Goal: Find specific page/section: Find specific page/section

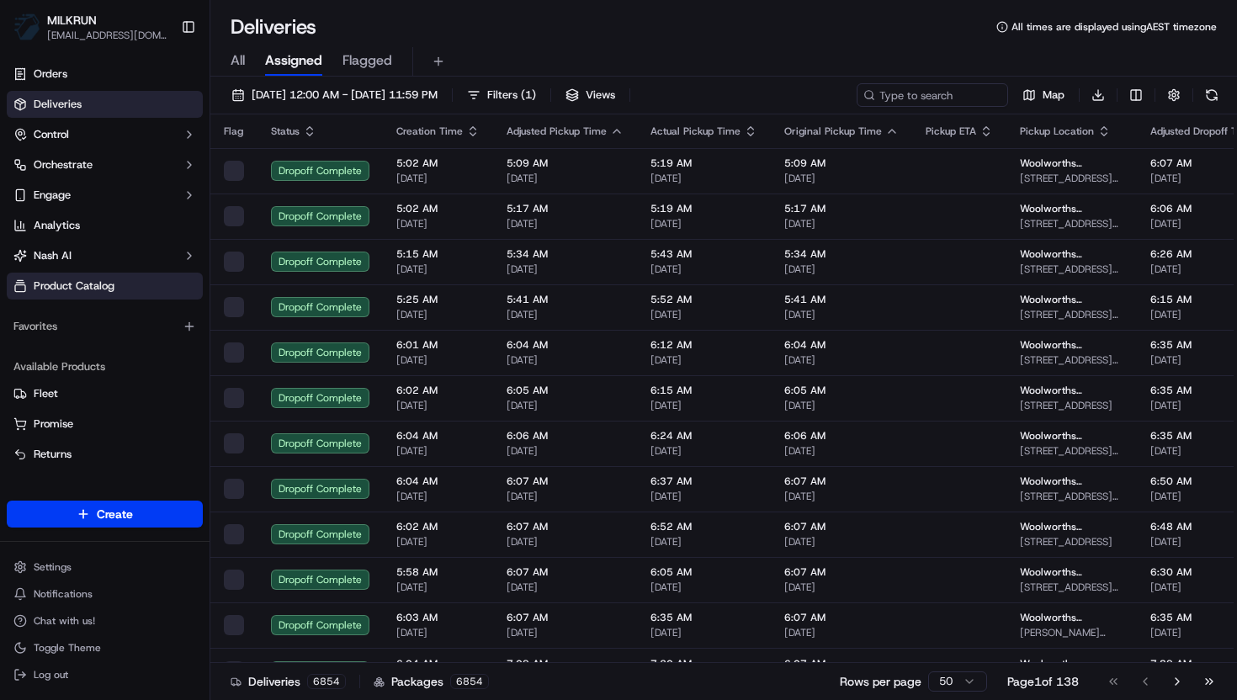
click at [98, 287] on span "Product Catalog" at bounding box center [74, 286] width 81 height 15
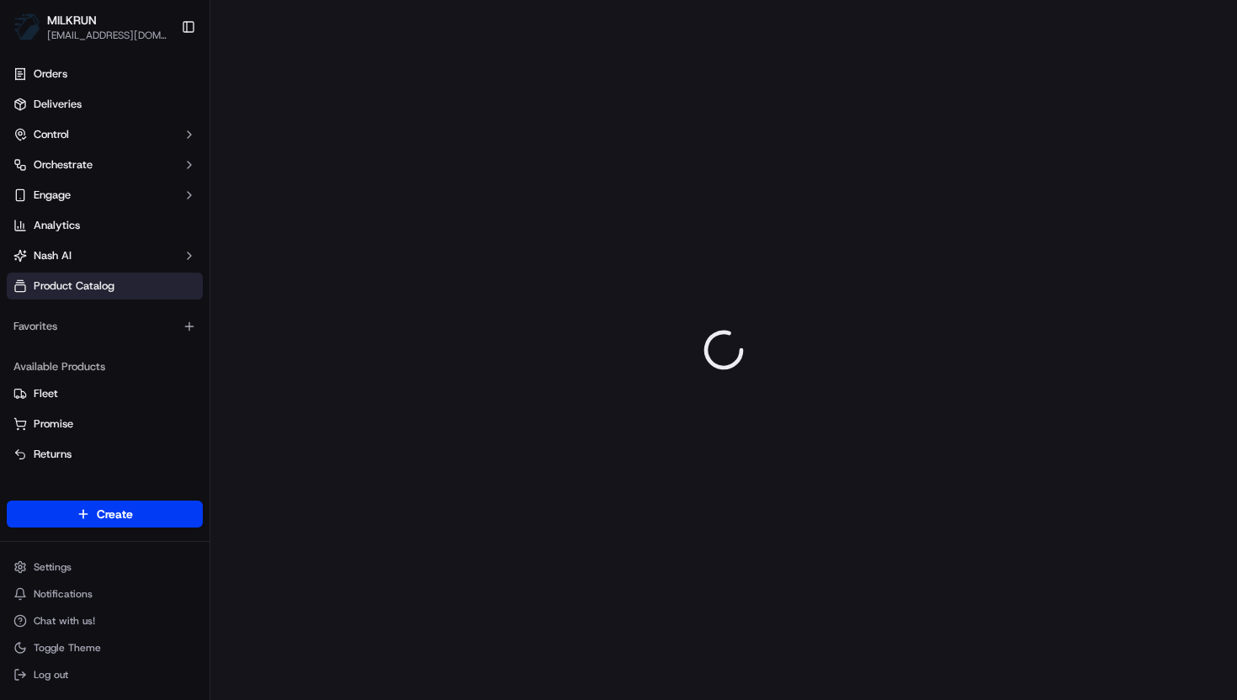
click at [82, 287] on span "Product Catalog" at bounding box center [74, 286] width 81 height 15
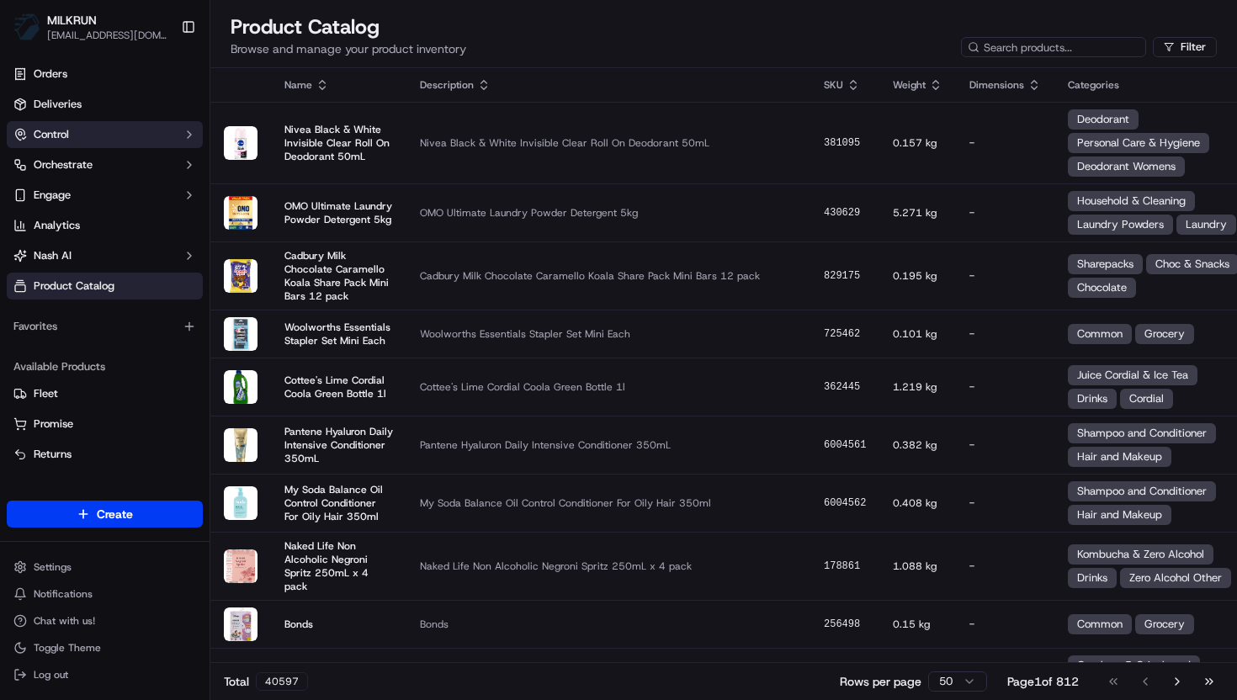
click at [147, 134] on button "Control" at bounding box center [105, 134] width 196 height 27
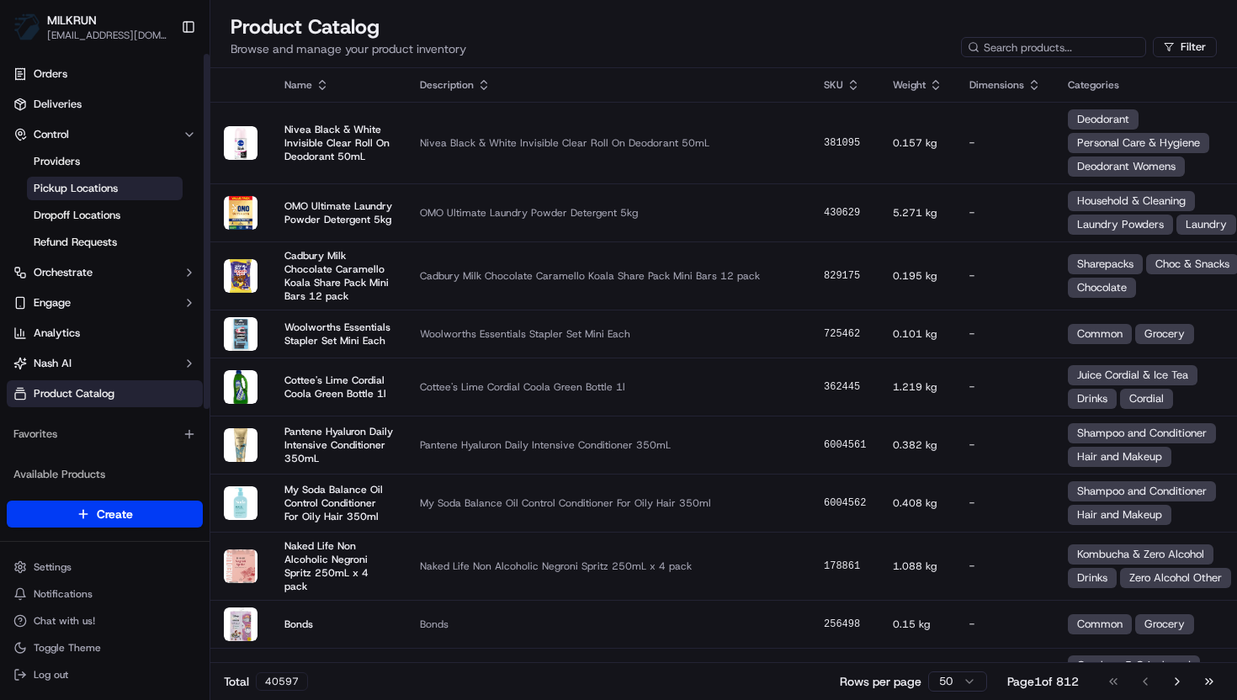
click at [88, 183] on span "Pickup Locations" at bounding box center [76, 188] width 84 height 15
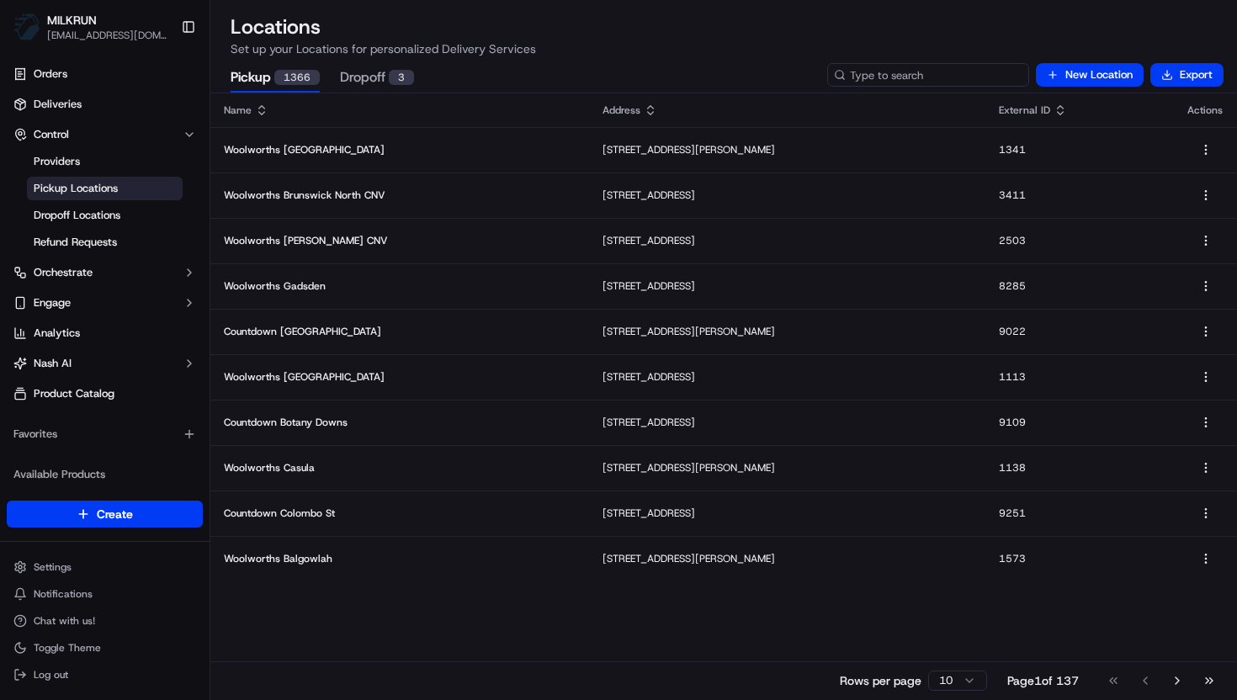
click at [913, 75] on input at bounding box center [928, 75] width 202 height 24
type input "1901"
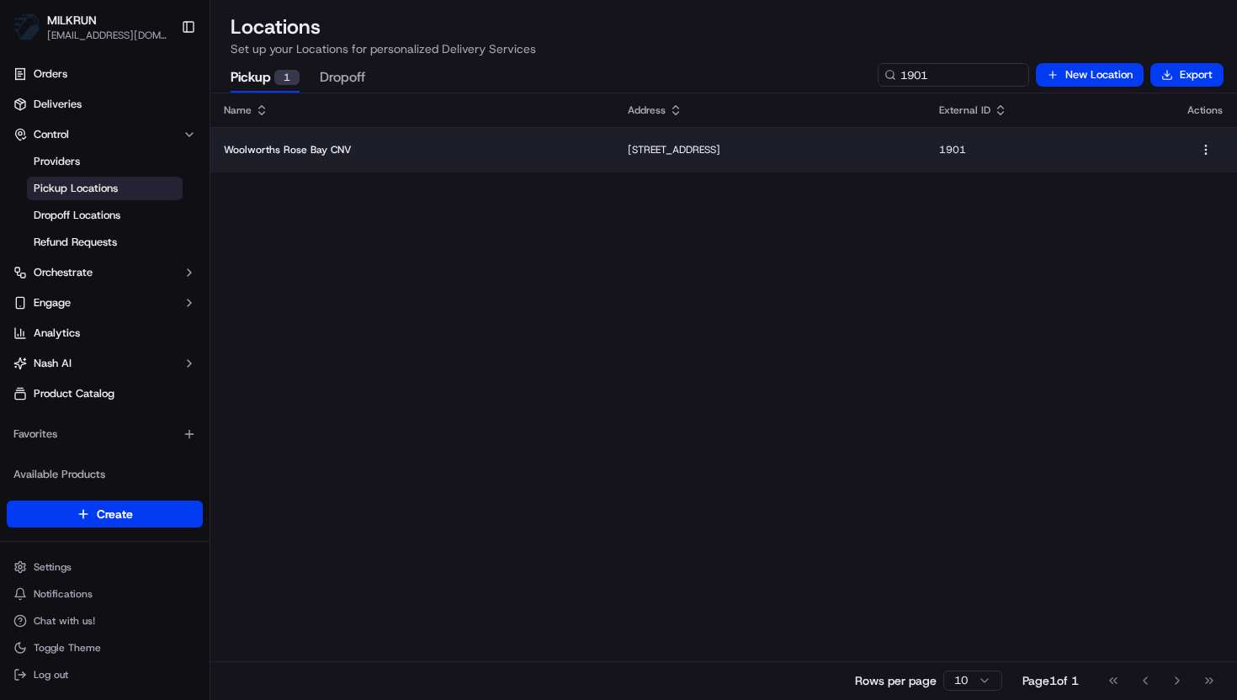
click at [476, 155] on p "Woolworths Rose Bay CNV" at bounding box center [412, 149] width 377 height 13
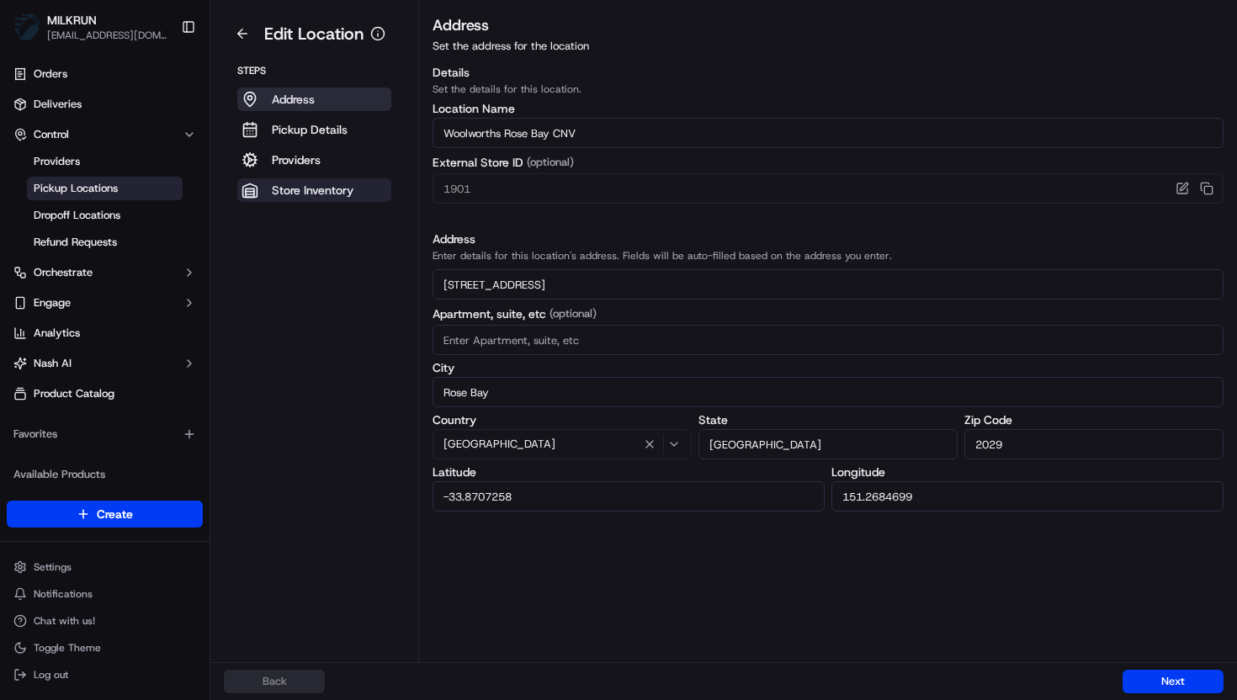
click at [335, 194] on p "Store Inventory" at bounding box center [313, 190] width 82 height 17
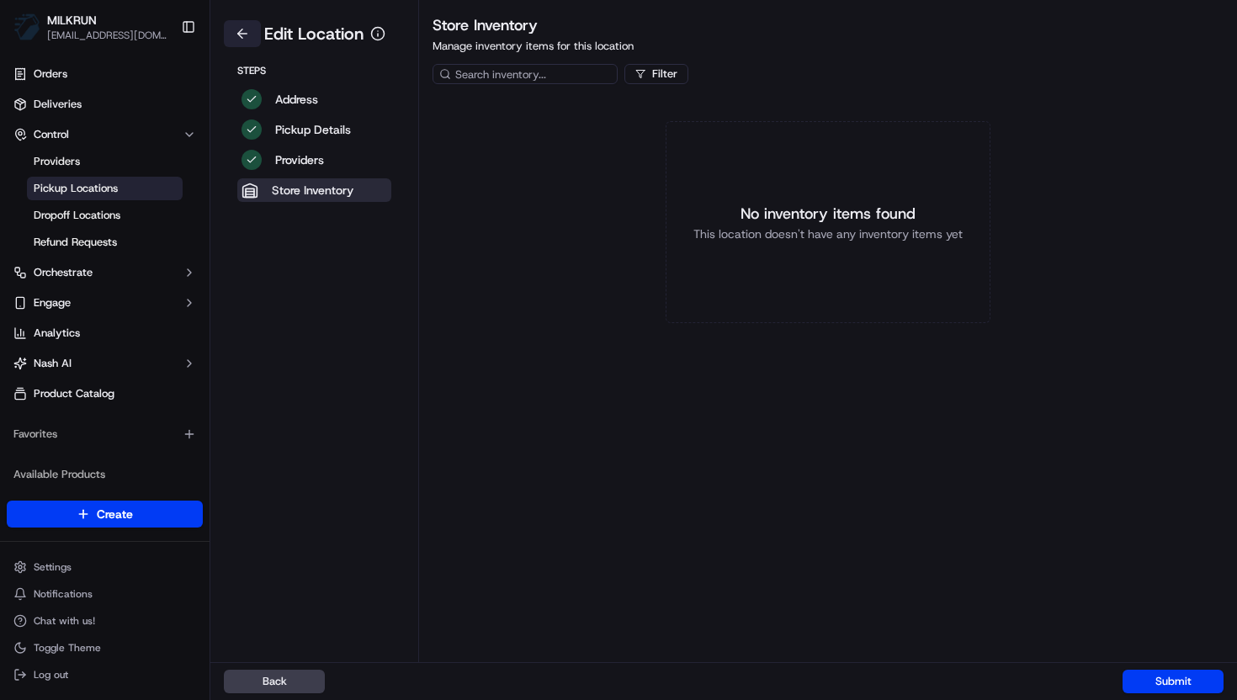
click at [243, 32] on button at bounding box center [242, 33] width 37 height 27
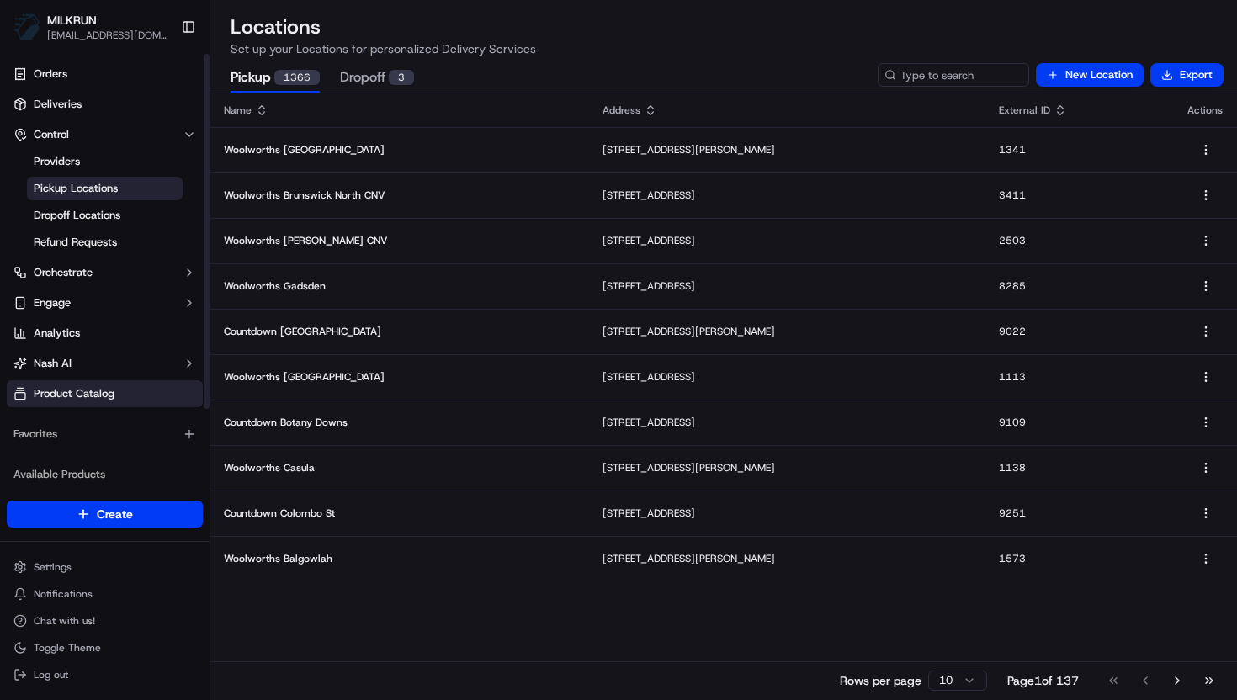
click at [110, 388] on span "Product Catalog" at bounding box center [74, 393] width 81 height 15
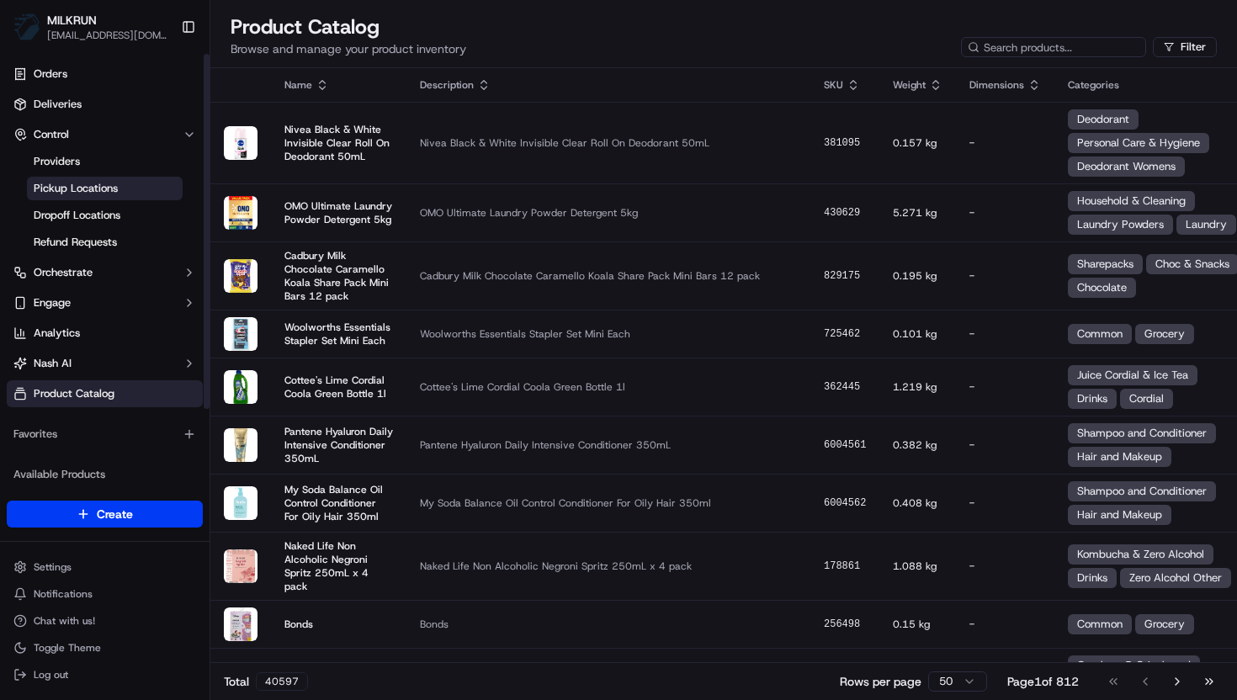
click at [83, 188] on span "Pickup Locations" at bounding box center [76, 188] width 84 height 15
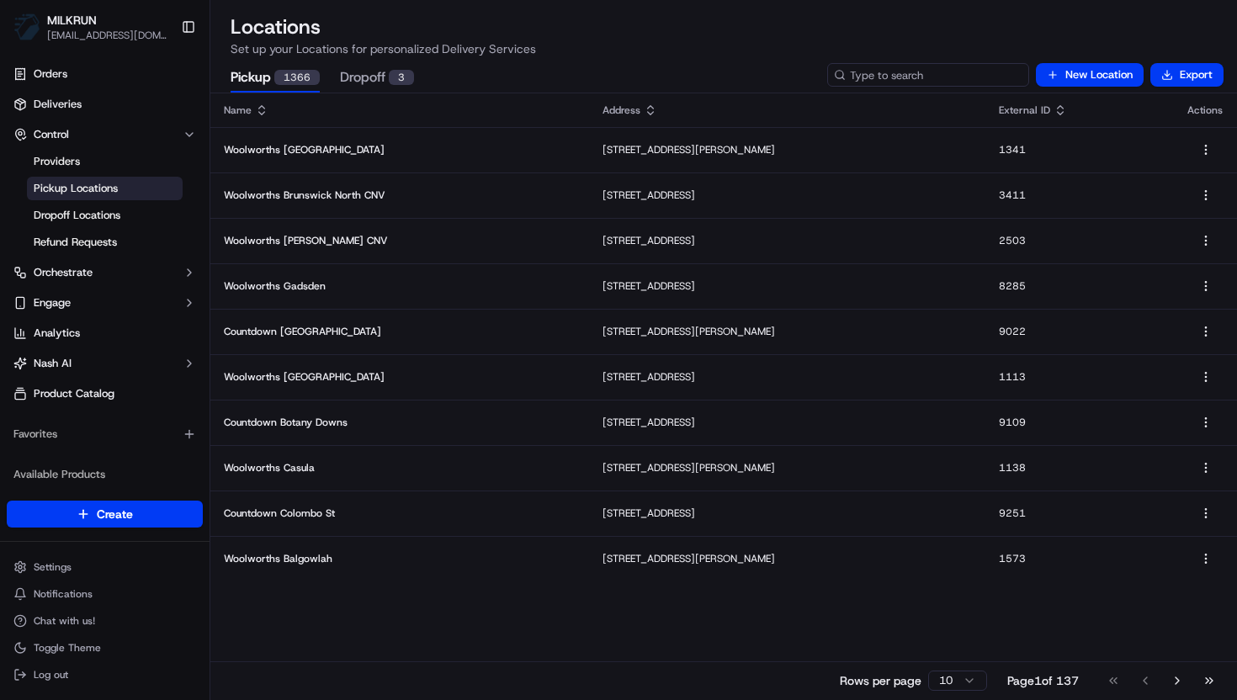
click at [935, 74] on input at bounding box center [928, 75] width 202 height 24
type input "1123"
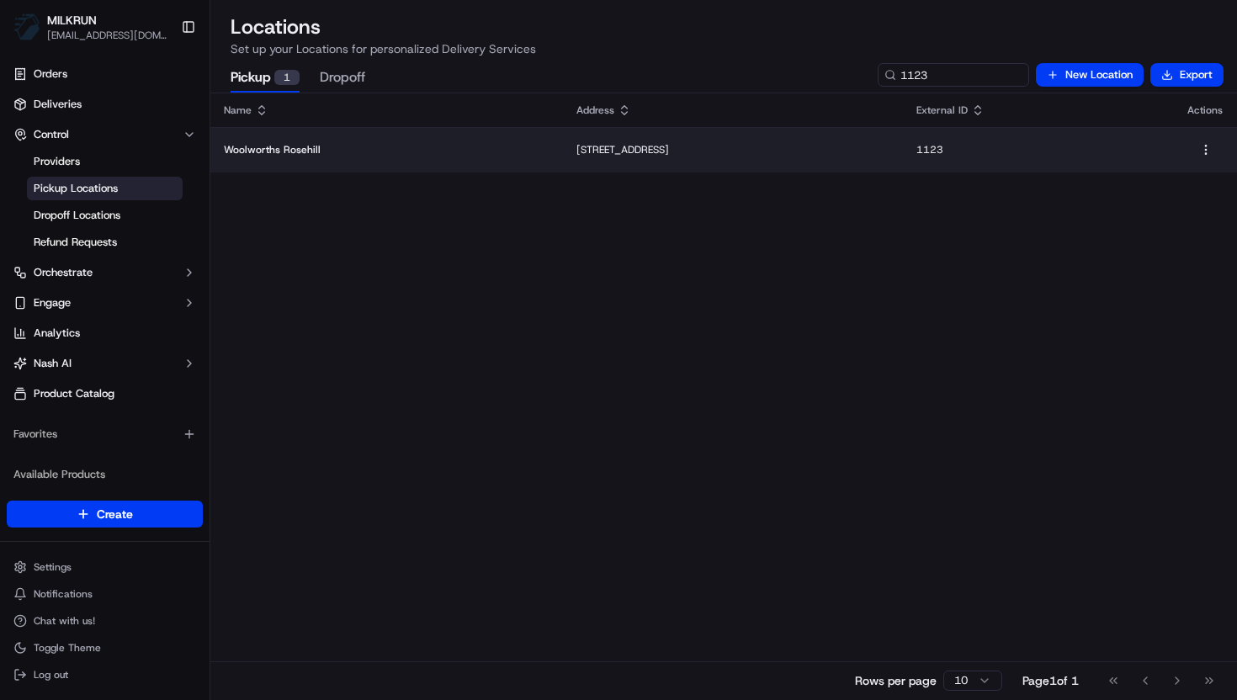
click at [449, 158] on td "Woolworths Rosehill" at bounding box center [386, 149] width 353 height 45
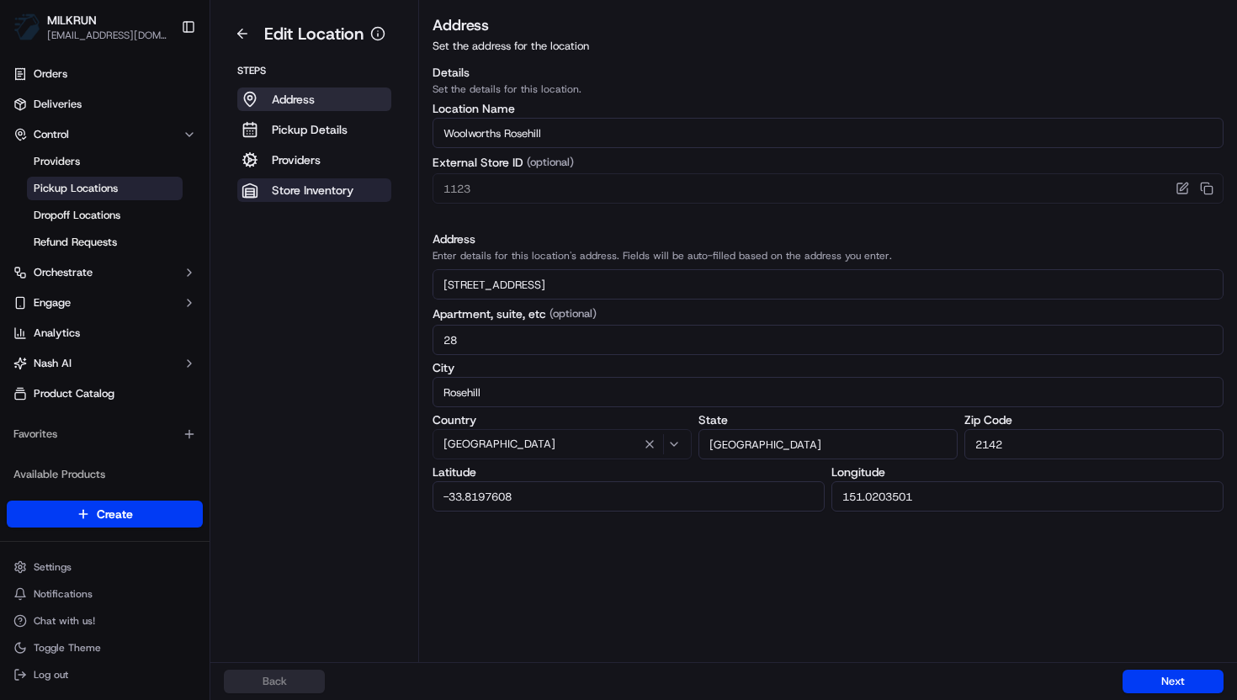
click at [319, 187] on p "Store Inventory" at bounding box center [313, 190] width 82 height 17
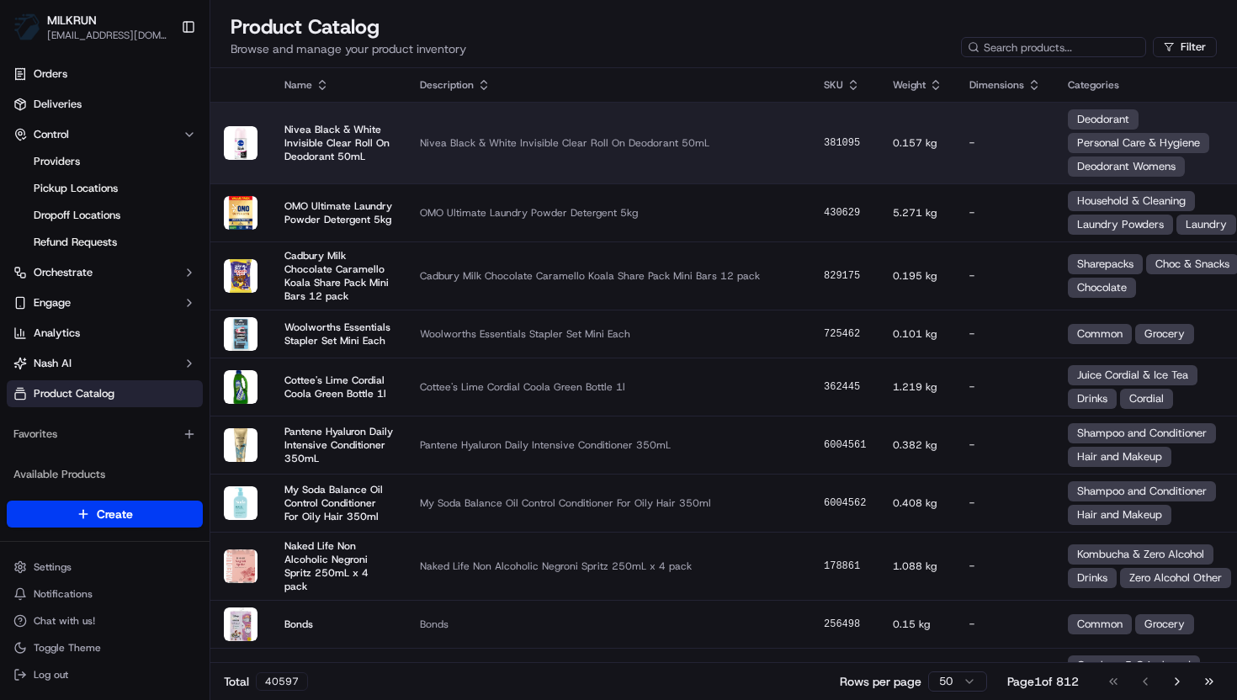
click at [296, 151] on div "Nivea Black & White Invisible Clear Roll On Deodorant 50mL" at bounding box center [338, 143] width 109 height 40
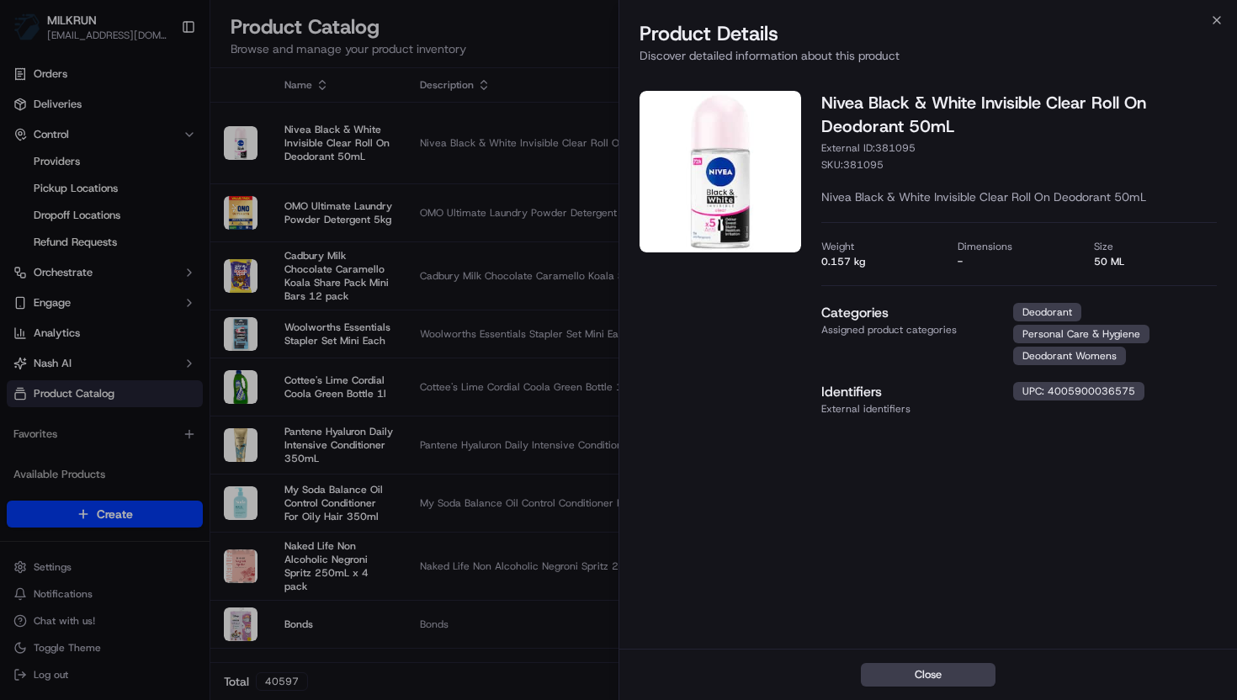
click at [459, 308] on div at bounding box center [618, 350] width 1237 height 700
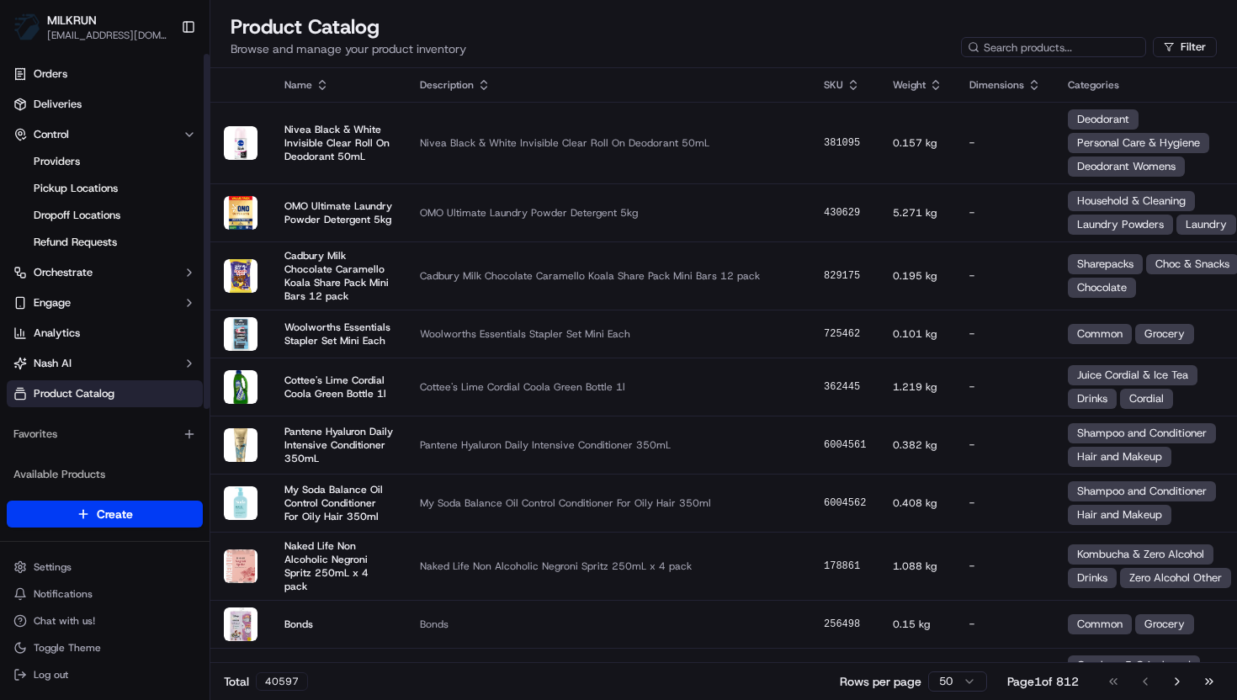
click at [98, 390] on span "Product Catalog" at bounding box center [74, 393] width 81 height 15
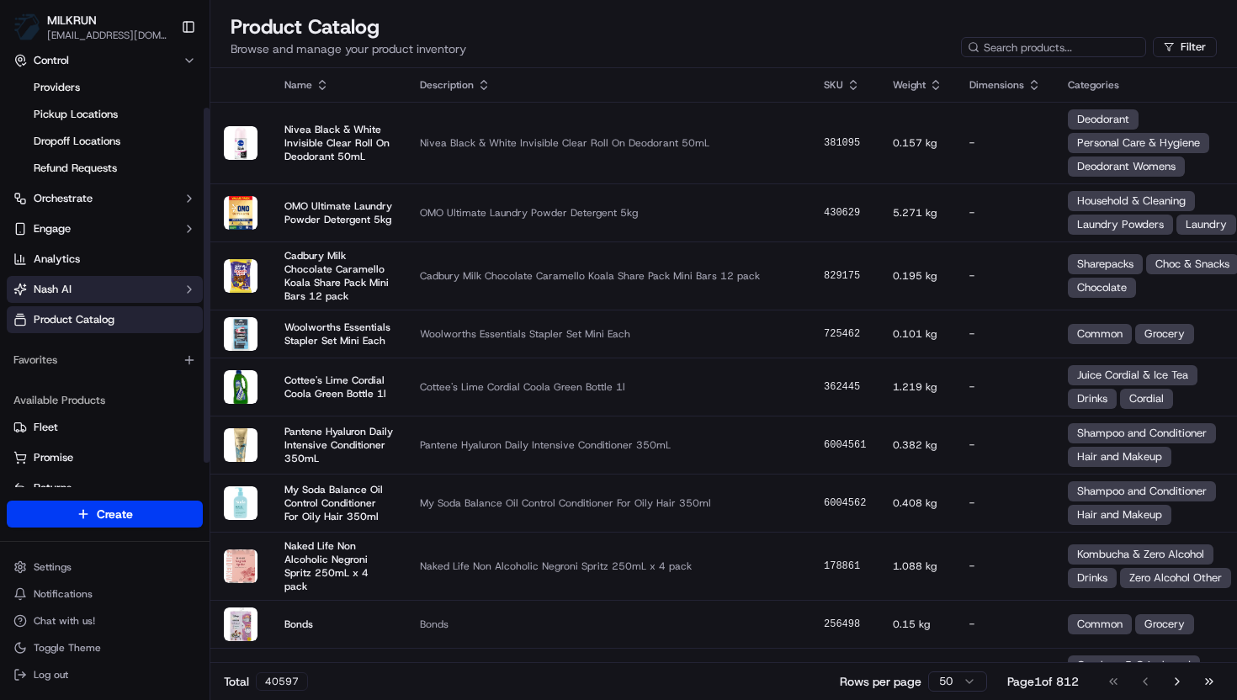
scroll to position [15, 0]
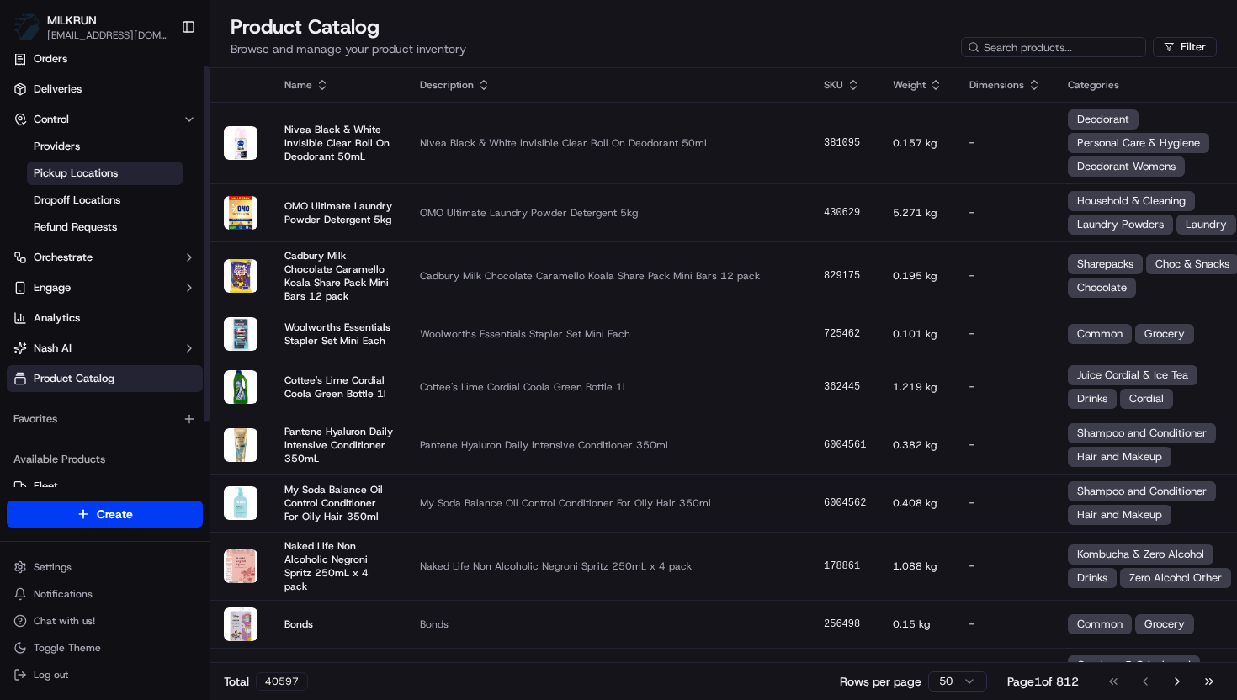
click at [98, 174] on span "Pickup Locations" at bounding box center [76, 173] width 84 height 15
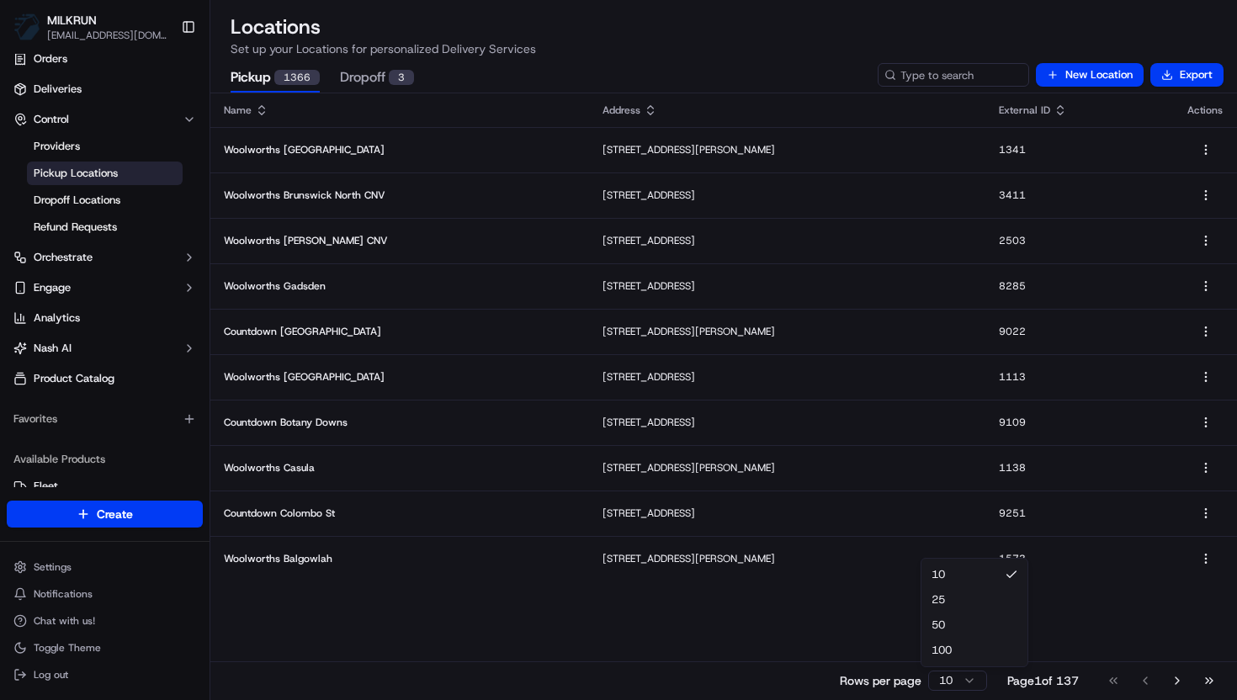
click at [953, 677] on html "MILKRUN [EMAIL_ADDRESS][DOMAIN_NAME] Toggle Sidebar Orders Deliveries Control P…" at bounding box center [618, 350] width 1237 height 700
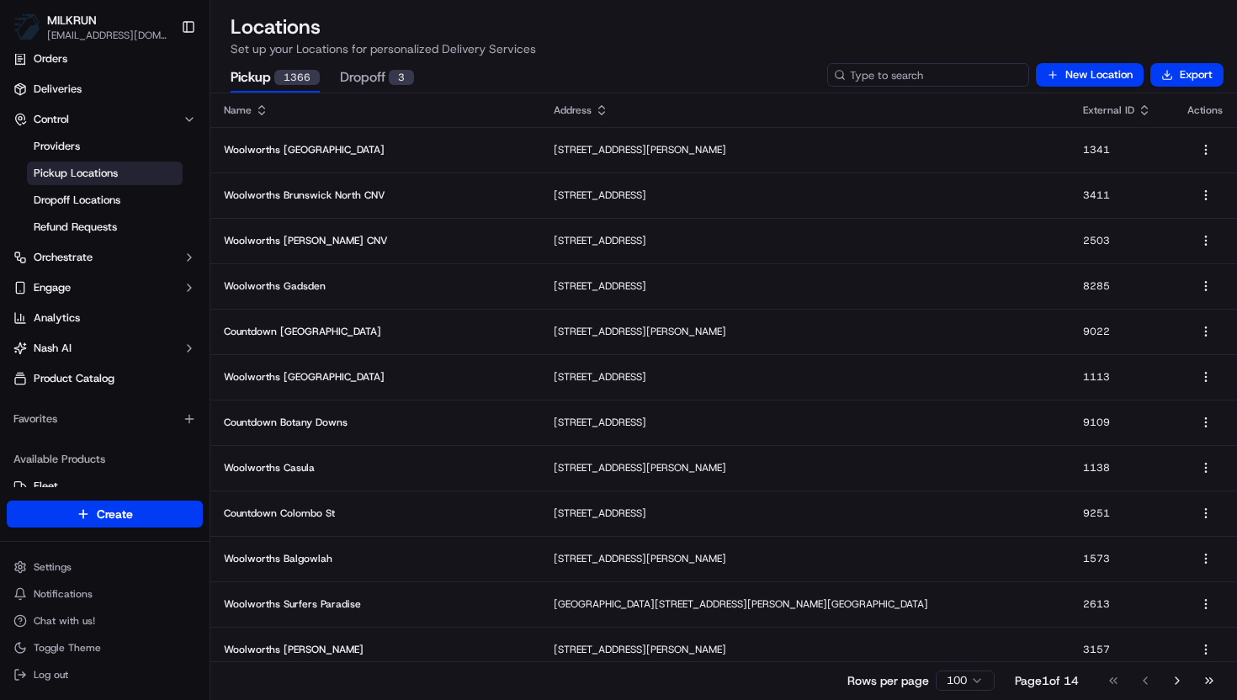
click at [930, 79] on input at bounding box center [928, 75] width 202 height 24
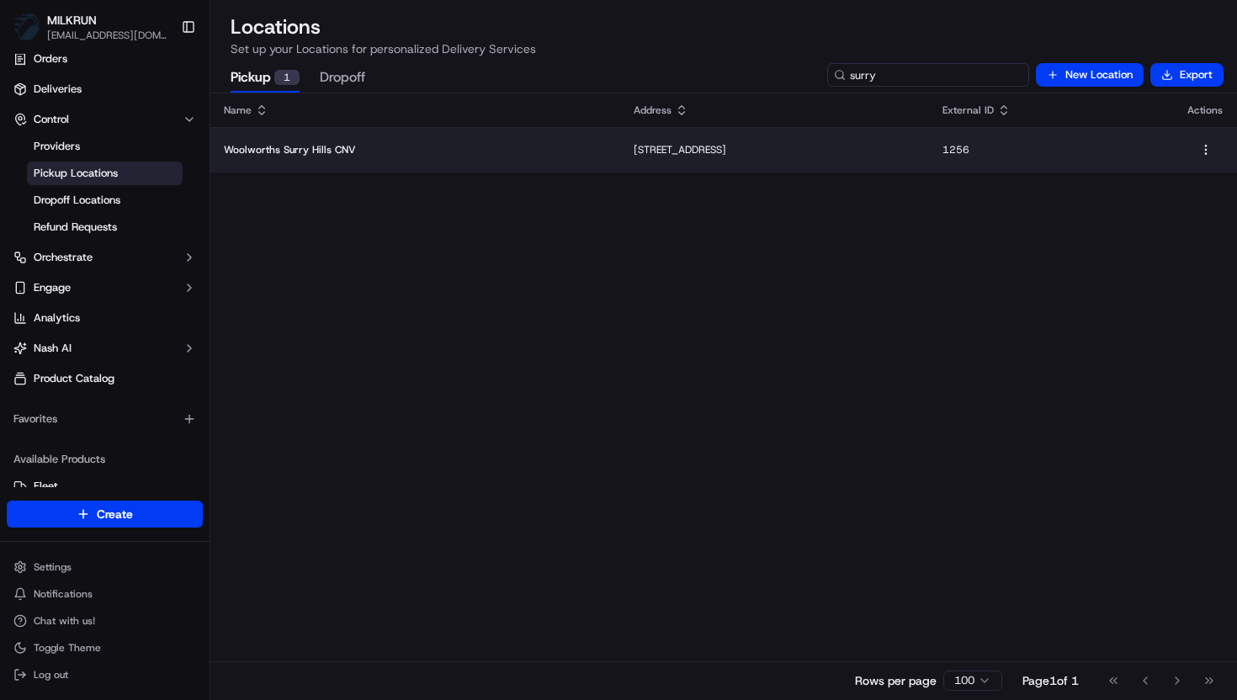
type input "surry"
click at [640, 169] on td "[STREET_ADDRESS]" at bounding box center [774, 149] width 308 height 45
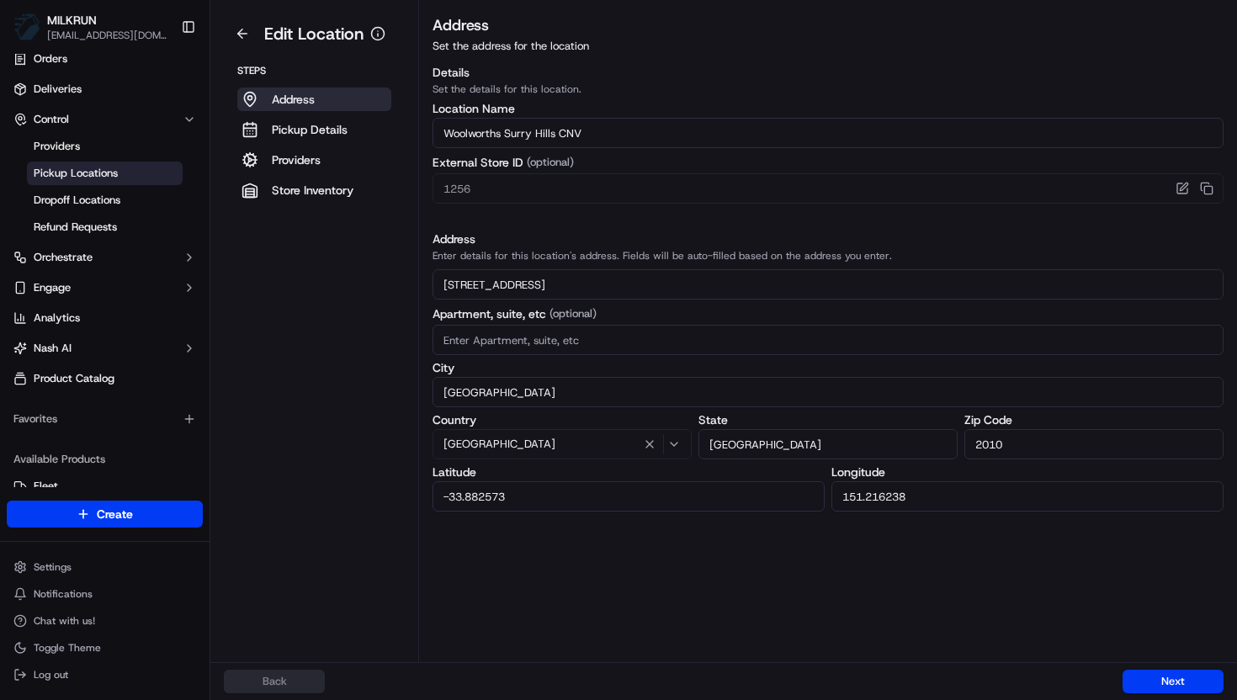
click at [333, 203] on aside "Edit Location Steps Address Pickup Details Providers Store Inventory" at bounding box center [314, 331] width 209 height 662
click at [328, 192] on p "Store Inventory" at bounding box center [313, 190] width 82 height 17
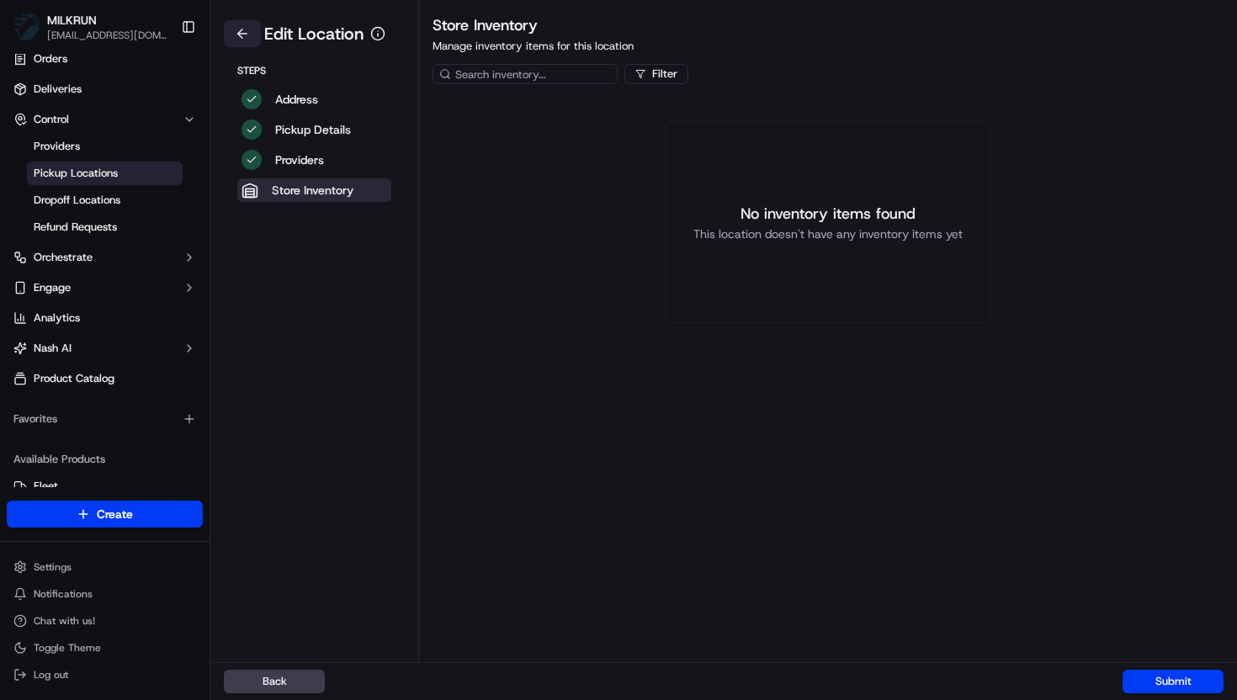
click at [241, 33] on button at bounding box center [242, 33] width 37 height 27
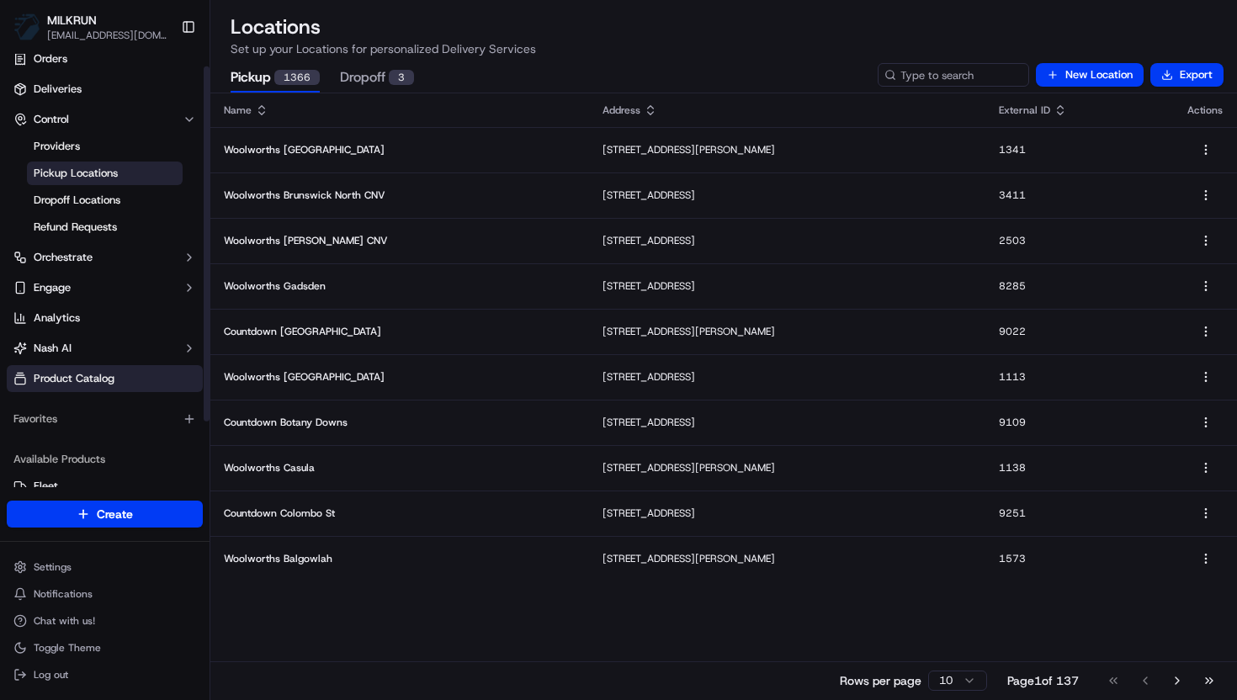
click at [57, 377] on span "Product Catalog" at bounding box center [74, 378] width 81 height 15
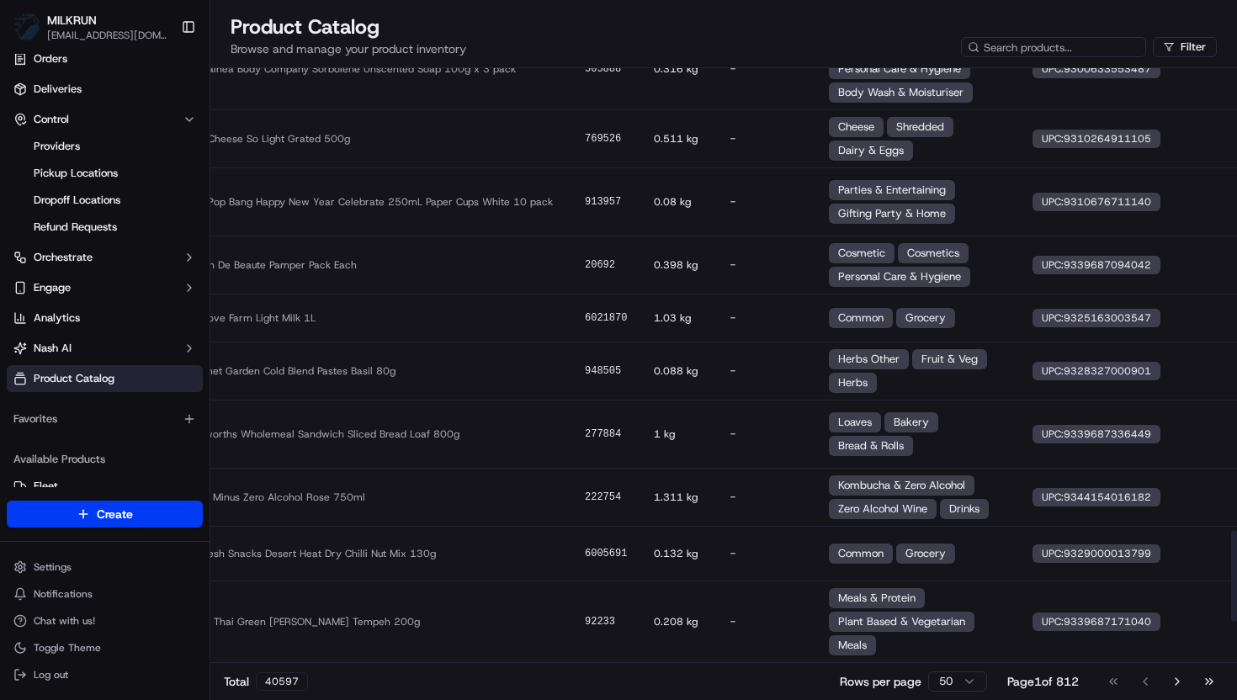
scroll to position [3268, 239]
click at [949, 680] on html "MILKRUN [EMAIL_ADDRESS][DOMAIN_NAME] Toggle Sidebar Orders Deliveries Control P…" at bounding box center [618, 350] width 1237 height 700
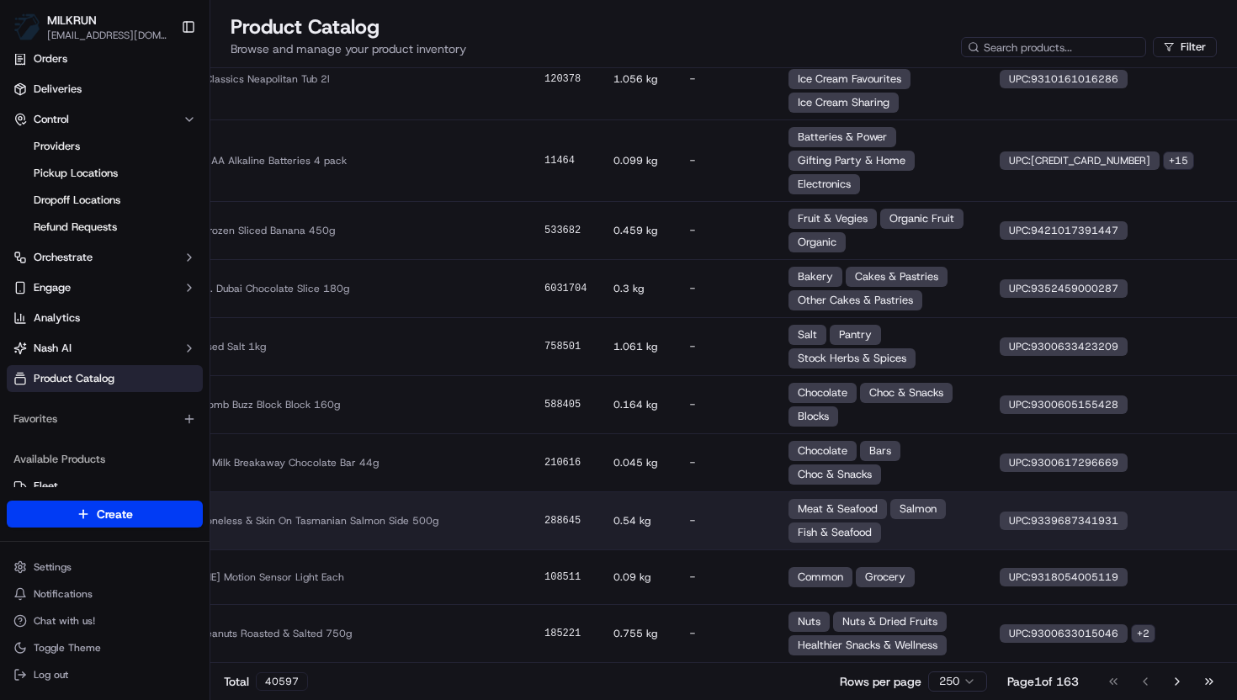
scroll to position [18256, 0]
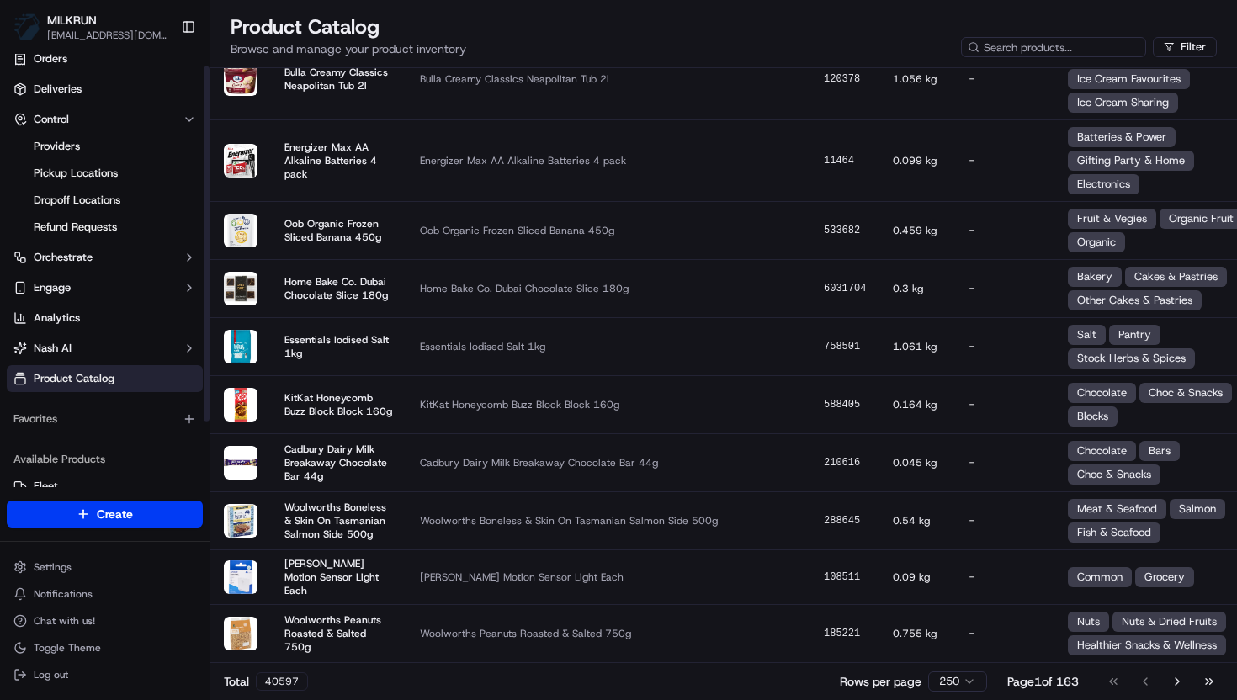
click at [103, 186] on ul "Providers Pickup Locations Dropoff Locations Refund Requests" at bounding box center [105, 187] width 173 height 108
click at [102, 178] on span "Pickup Locations" at bounding box center [76, 173] width 84 height 15
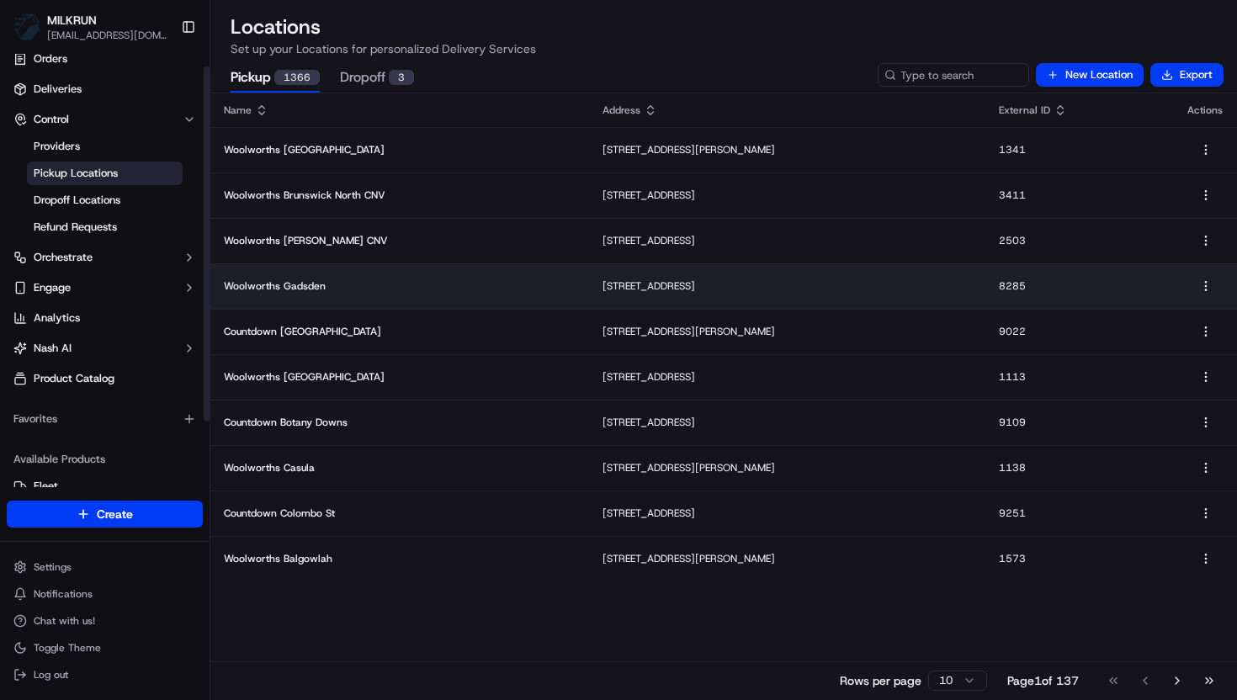
click at [322, 295] on td "Woolworths Gadsden" at bounding box center [399, 285] width 379 height 45
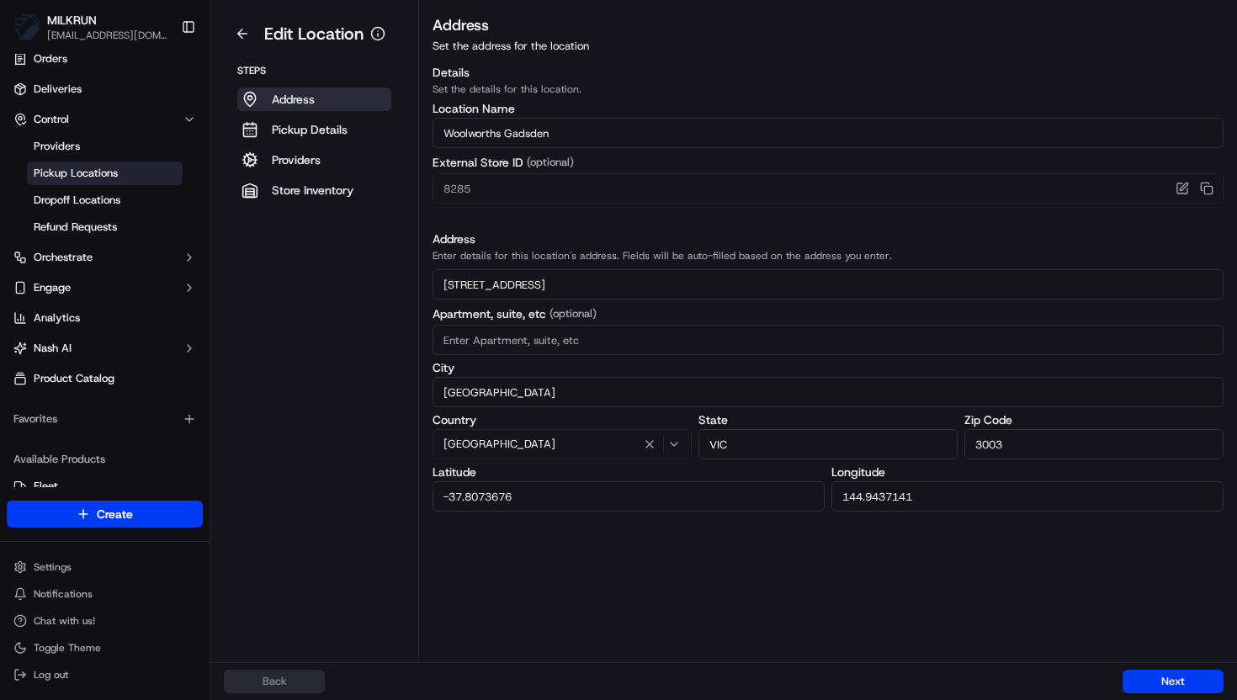
click at [319, 356] on aside "Edit Location Steps Address Pickup Details Providers Store Inventory" at bounding box center [314, 331] width 209 height 662
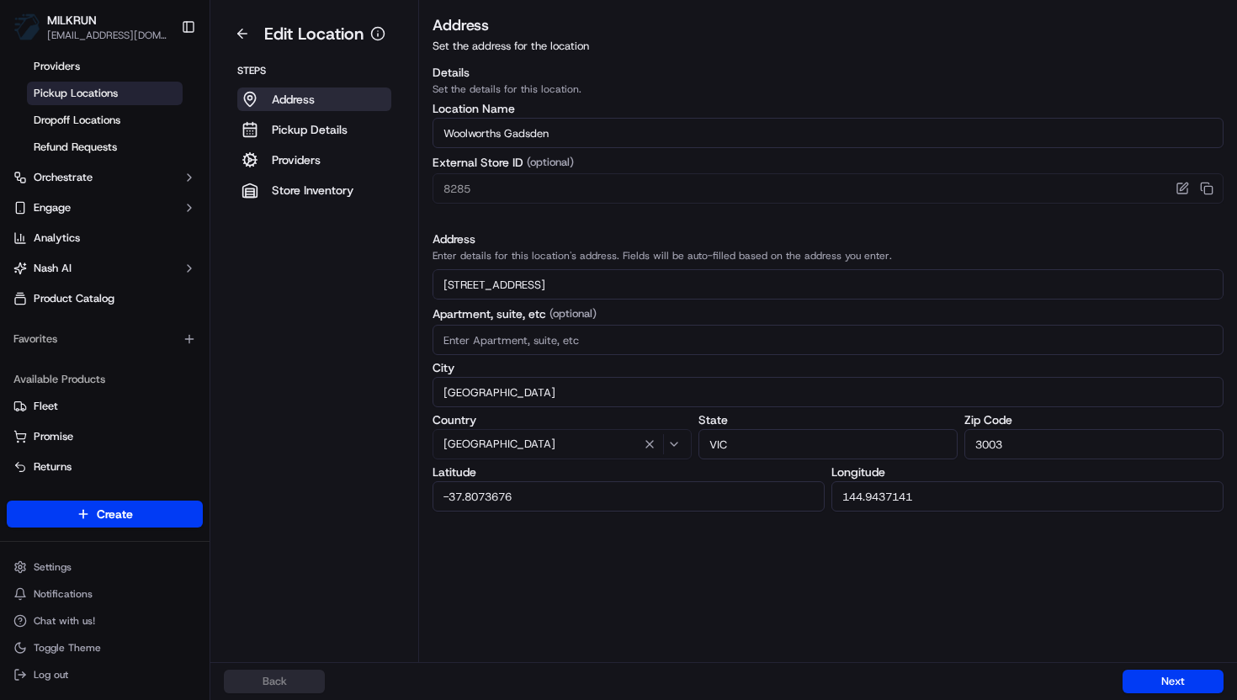
click at [327, 316] on aside "Edit Location Steps Address Pickup Details Providers Store Inventory" at bounding box center [314, 331] width 209 height 662
click at [303, 316] on aside "Edit Location Steps Address Pickup Details Providers Store Inventory" at bounding box center [314, 331] width 209 height 662
